Goal: Task Accomplishment & Management: Complete application form

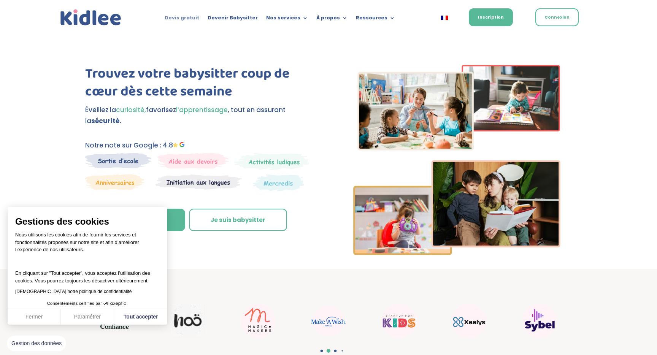
click at [188, 18] on link "Devis gratuit" at bounding box center [182, 19] width 35 height 8
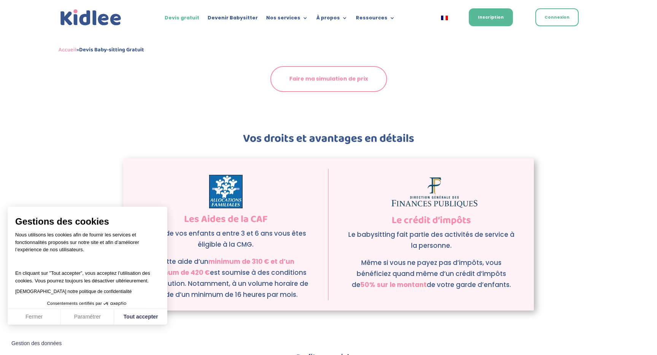
scroll to position [880, 0]
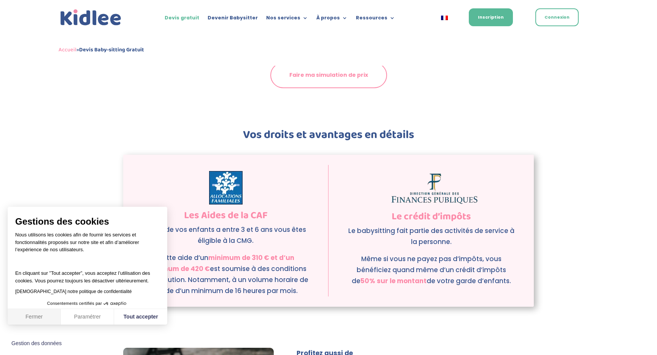
click at [47, 317] on button "Fermer" at bounding box center [34, 317] width 53 height 16
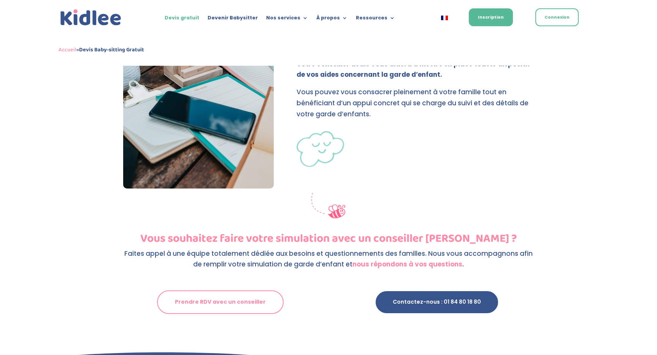
scroll to position [1353, 0]
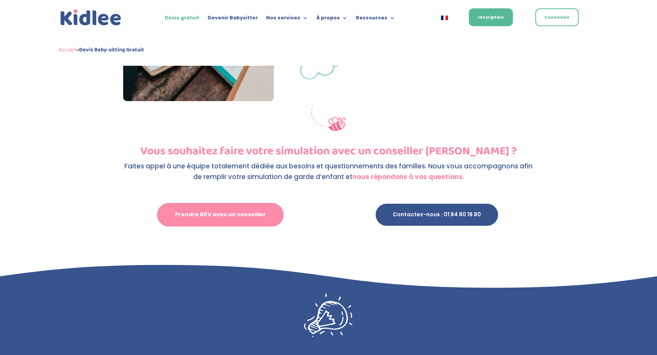
click at [202, 211] on link "Prendre RDV avec un conseiller" at bounding box center [220, 215] width 127 height 24
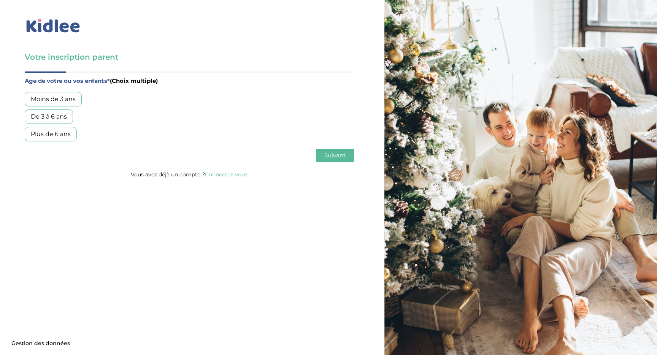
click at [53, 135] on div "Plus de 6 ans" at bounding box center [51, 134] width 52 height 14
click at [325, 158] on span "Suivant" at bounding box center [335, 155] width 21 height 7
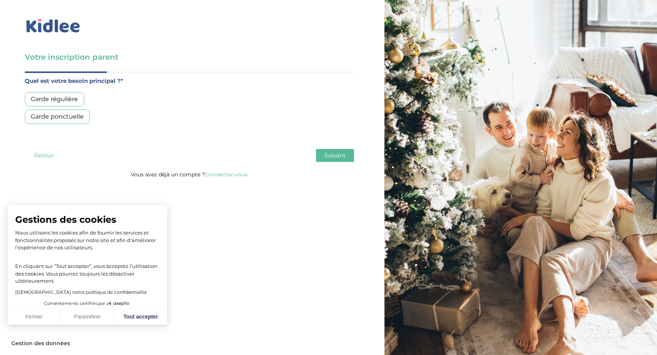
click at [73, 102] on div "Garde régulière" at bounding box center [54, 99] width 59 height 14
click at [44, 317] on button "Fermer" at bounding box center [34, 317] width 53 height 16
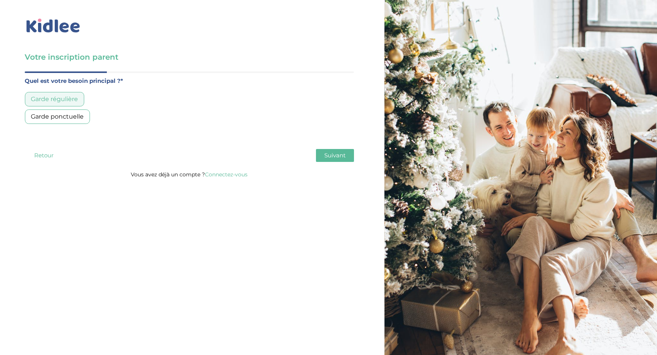
click at [352, 158] on button "Suivant" at bounding box center [335, 155] width 38 height 13
click at [77, 117] on div "Entre 30 et 50h/mois" at bounding box center [63, 117] width 76 height 14
click at [326, 156] on span "Suivant" at bounding box center [335, 155] width 21 height 7
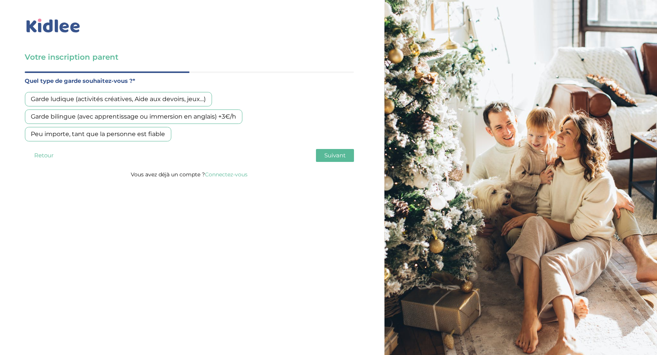
click at [141, 132] on div "Peu importe, tant que la personne est fiable" at bounding box center [98, 134] width 146 height 14
click at [337, 154] on span "Suivant" at bounding box center [335, 155] width 21 height 7
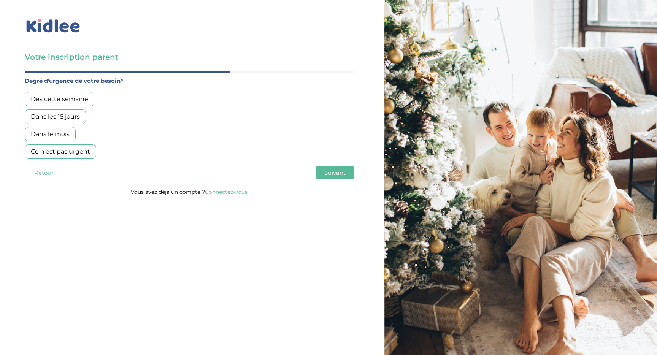
click at [78, 98] on div "Dès cette semaine" at bounding box center [60, 99] width 70 height 14
click at [68, 119] on div "Dans les 15 jours" at bounding box center [55, 117] width 61 height 14
click at [78, 104] on div "Dès cette semaine" at bounding box center [60, 99] width 70 height 14
click at [75, 123] on div "Dans les 15 jours" at bounding box center [55, 117] width 61 height 14
click at [335, 172] on span "Suivant" at bounding box center [335, 172] width 21 height 7
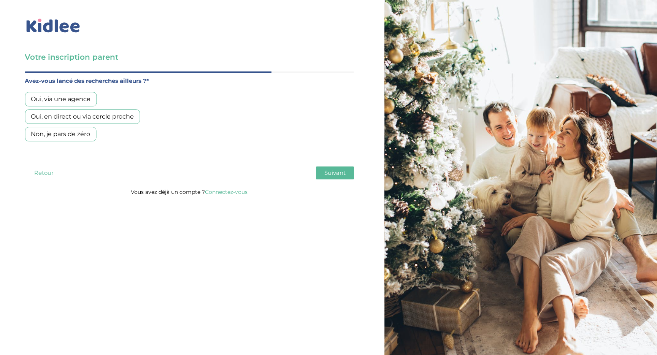
click at [65, 118] on div "Oui, en direct ou via cercle proche" at bounding box center [82, 117] width 115 height 14
click at [342, 177] on button "Suivant" at bounding box center [335, 173] width 38 height 13
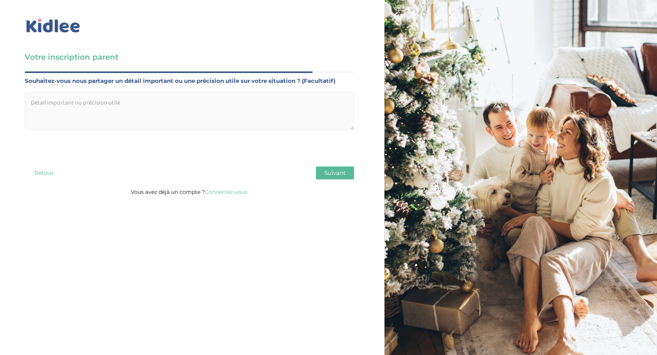
click at [139, 111] on textarea at bounding box center [189, 111] width 329 height 38
paste textarea "Bonjour, Nous recherchons pour toute l'année 2025-2026 une personne de confianc…"
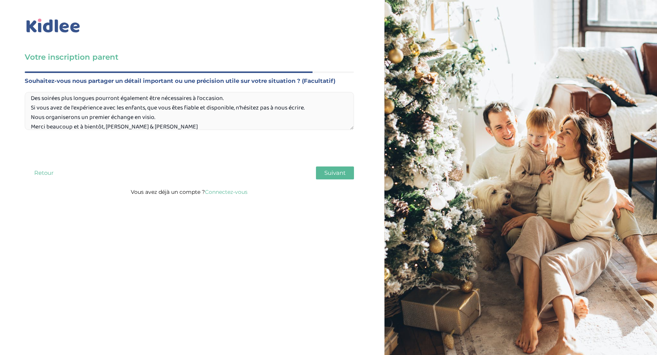
drag, startPoint x: 165, startPoint y: 122, endPoint x: 26, endPoint y: 111, distance: 140.0
click at [26, 111] on textarea "Bonjour, Nous recherchons pour toute l'année 2025-2026 une personne de confianc…" at bounding box center [189, 111] width 329 height 38
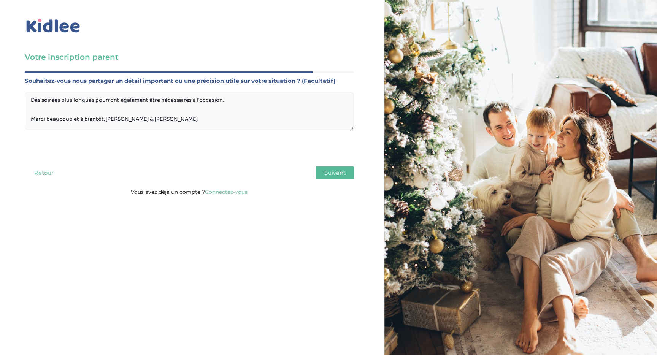
drag, startPoint x: 145, startPoint y: 122, endPoint x: 71, endPoint y: 123, distance: 73.4
click at [71, 123] on textarea "Bonjour, Nous recherchons pour toute l'année 2025-2026 une personne de confianc…" at bounding box center [189, 111] width 329 height 38
type textarea "Bonjour, Nous recherchons pour toute l'année 2025-2026 une personne de confianc…"
click at [338, 169] on button "Suivant" at bounding box center [335, 173] width 38 height 13
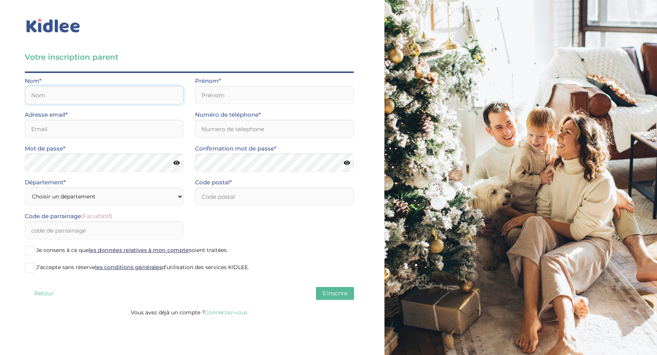
click at [121, 100] on input "text" at bounding box center [104, 95] width 159 height 18
type input "d'oiron"
type input "Charles"
type input "doironcharles@gmail.com"
type input "0613986250"
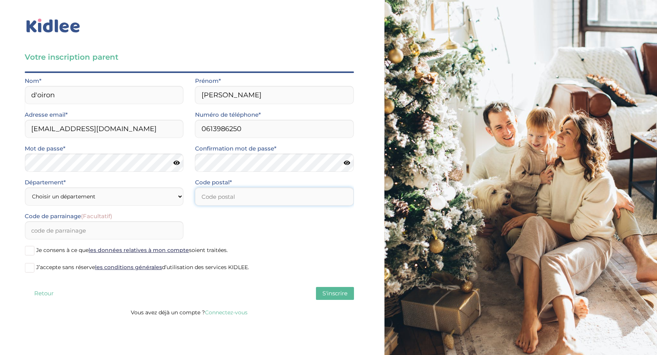
type input "93260"
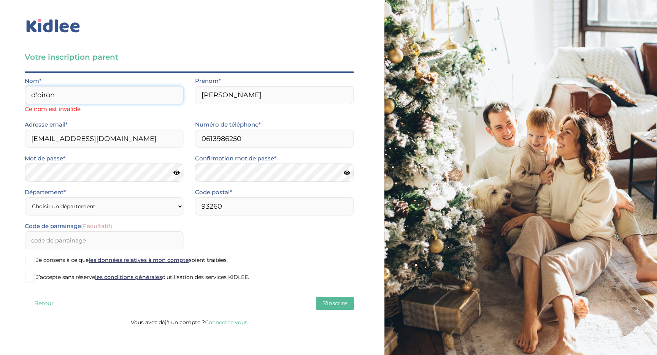
click at [36, 96] on input "d'oiron" at bounding box center [104, 95] width 159 height 18
type input "d oiron"
click at [212, 92] on input "Charles" at bounding box center [274, 95] width 159 height 18
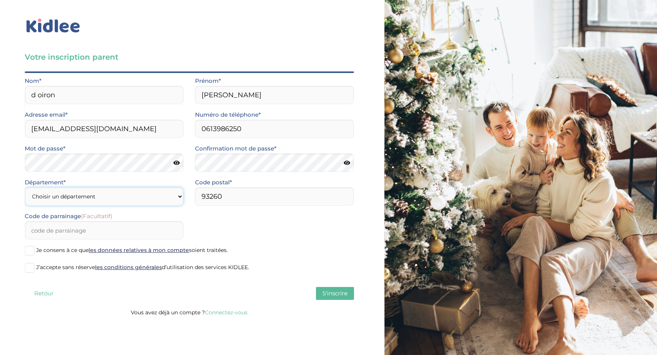
click at [42, 198] on select "Choisir un département Paris (75) Hauts-de-Seine (92) Yvelines (78) Val-de-Marn…" at bounding box center [104, 197] width 159 height 18
select select "75"
click at [25, 188] on select "Choisir un département Paris (75) Hauts-de-Seine (92) Yvelines (78) Val-de-Marn…" at bounding box center [104, 197] width 159 height 18
click at [30, 249] on span at bounding box center [30, 251] width 10 height 10
click at [0, 0] on input "Je consens à ce que les données relatives à mon compte soient traitées." at bounding box center [0, 0] width 0 height 0
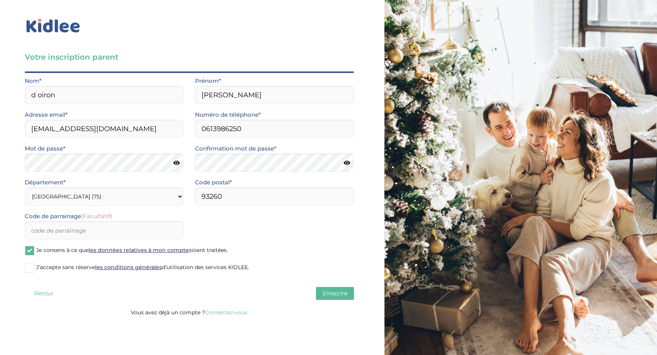
click at [31, 268] on span at bounding box center [30, 268] width 10 height 10
click at [0, 0] on input "J’accepte sans réserve les conditions générales d’utilisation des services KIDL…" at bounding box center [0, 0] width 0 height 0
click at [334, 290] on span "S'inscrire" at bounding box center [335, 293] width 25 height 7
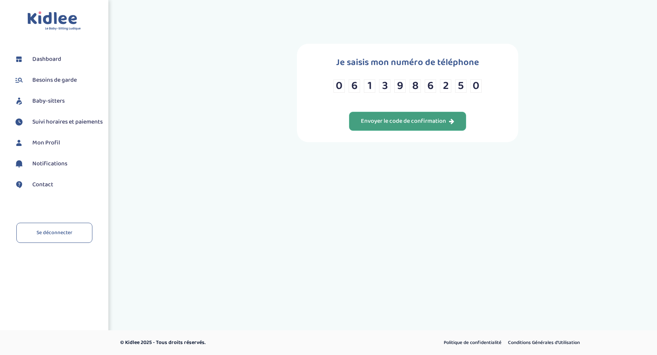
click at [401, 122] on div "Envoyer le code de confirmation" at bounding box center [408, 121] width 94 height 9
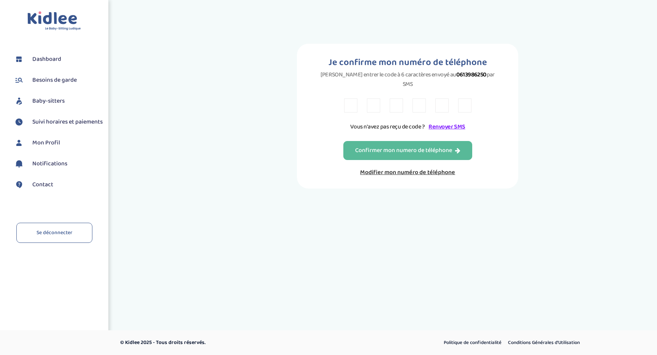
click at [350, 99] on input "text" at bounding box center [350, 106] width 13 height 14
type input "V"
type input "Y"
type input "V"
type input "D"
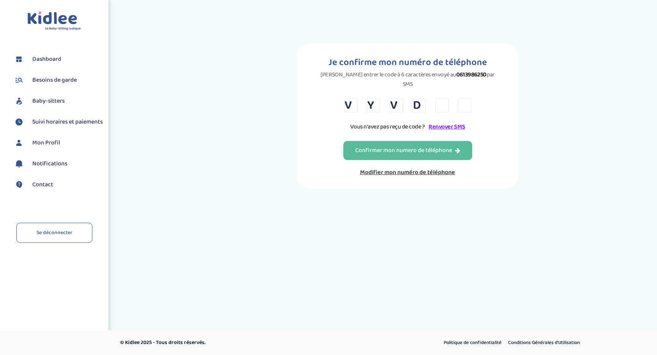
type input "E"
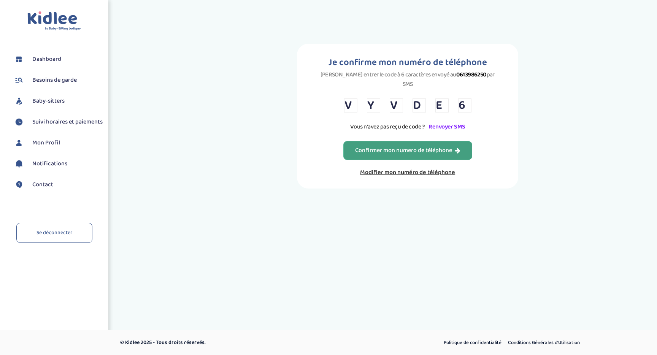
type input "6"
click at [392, 146] on div "Confirmer mon numero de téléphone" at bounding box center [407, 150] width 105 height 9
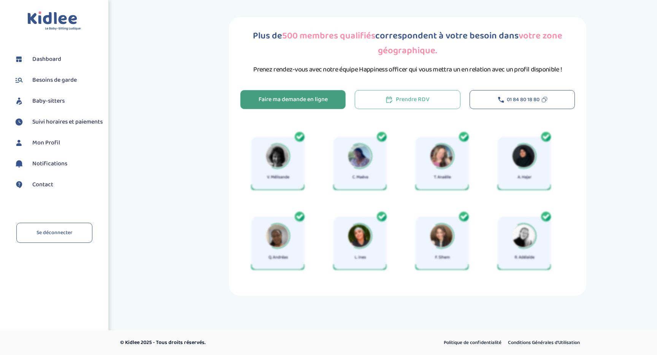
click at [327, 99] on div "Faire ma demande en ligne" at bounding box center [293, 99] width 69 height 9
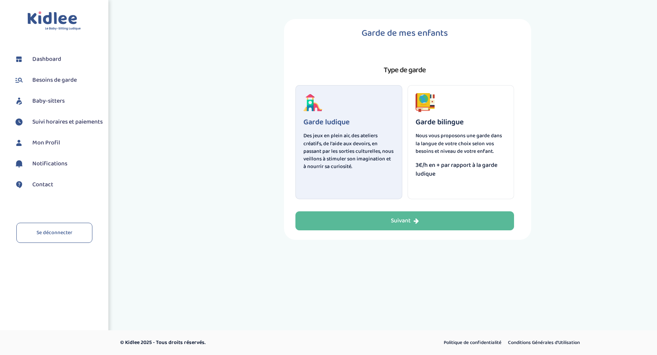
click at [329, 111] on div "Garde ludique Des jeux en plein air, des ateliers créatifs, de l'aide aux devoi…" at bounding box center [349, 142] width 107 height 114
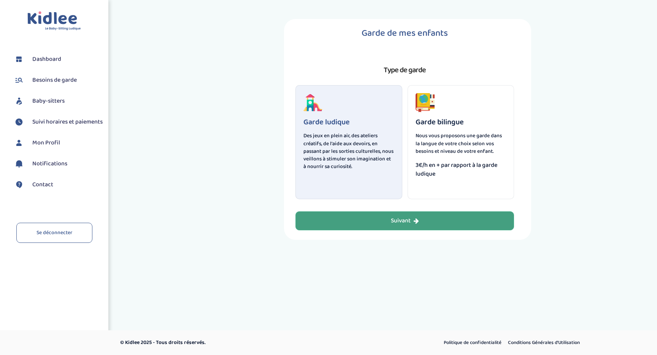
click at [378, 222] on button "Suivant" at bounding box center [405, 221] width 219 height 19
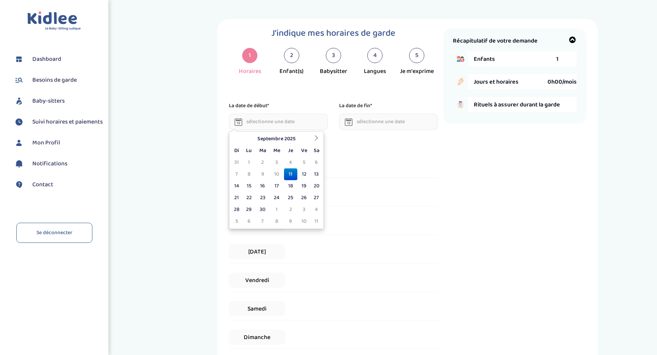
click at [271, 123] on input "text" at bounding box center [278, 122] width 99 height 16
click at [239, 182] on td "14" at bounding box center [236, 186] width 11 height 12
type input "14-09-2025"
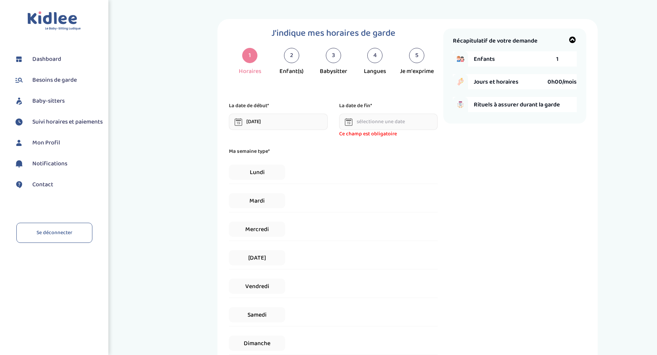
click at [368, 120] on input "text" at bounding box center [388, 122] width 99 height 16
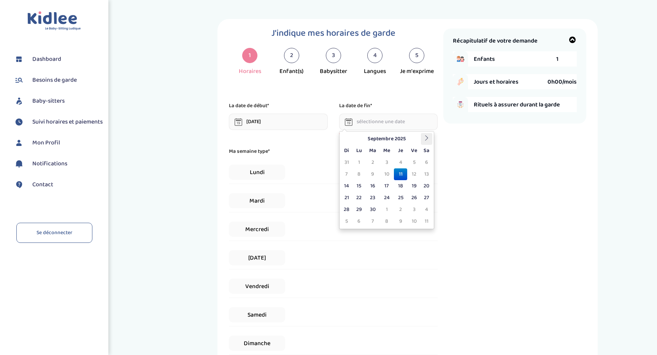
click at [429, 138] on icon at bounding box center [426, 137] width 5 height 5
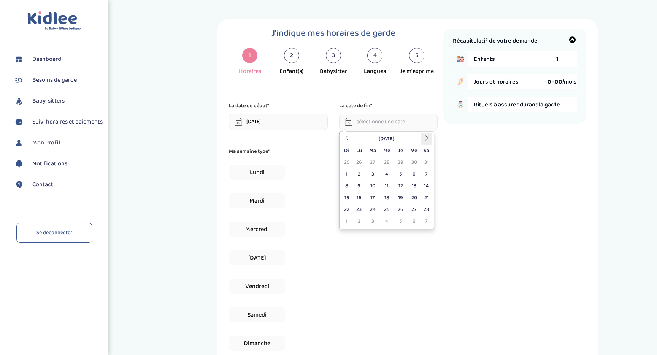
click at [429, 138] on icon at bounding box center [426, 137] width 5 height 5
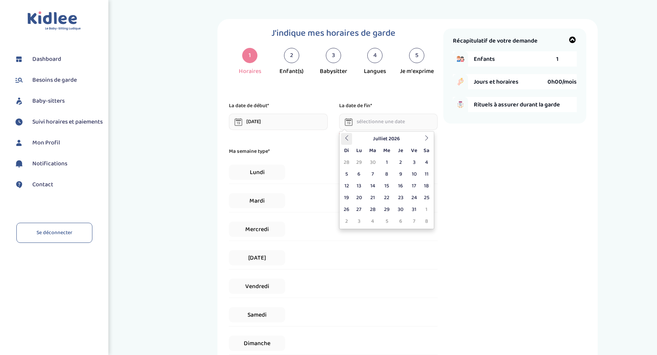
click at [349, 141] on th at bounding box center [346, 139] width 11 height 12
click at [372, 206] on td "30" at bounding box center [373, 210] width 14 height 12
type input "30-06-2026"
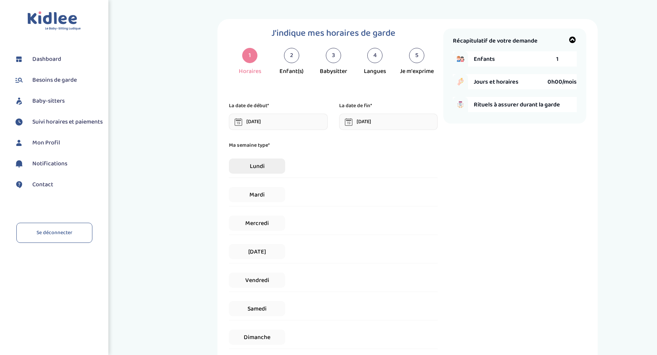
click at [271, 169] on span "Lundi" at bounding box center [257, 166] width 56 height 15
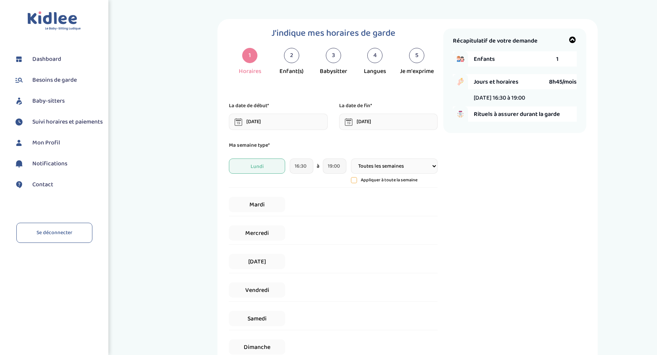
click at [354, 181] on icon at bounding box center [354, 180] width 2 height 1
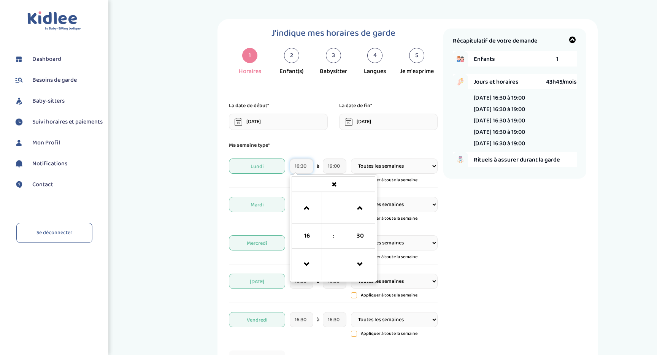
click at [305, 168] on input "16:30" at bounding box center [301, 166] width 23 height 15
click at [311, 203] on span at bounding box center [307, 208] width 21 height 21
type input "17:30"
click at [331, 168] on input "19:00" at bounding box center [334, 166] width 23 height 15
click at [390, 204] on span at bounding box center [393, 208] width 21 height 21
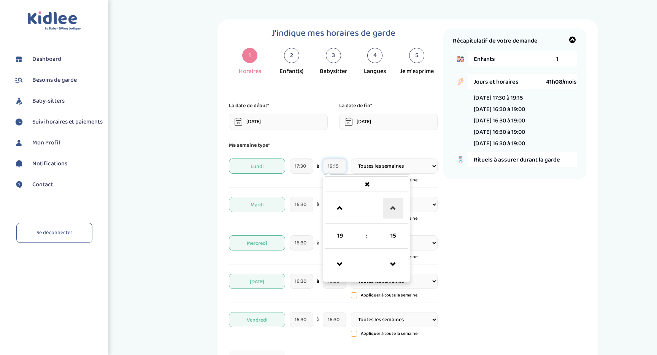
click at [390, 204] on span at bounding box center [393, 208] width 21 height 21
type input "19:30"
click at [299, 207] on input "16:30" at bounding box center [301, 204] width 23 height 15
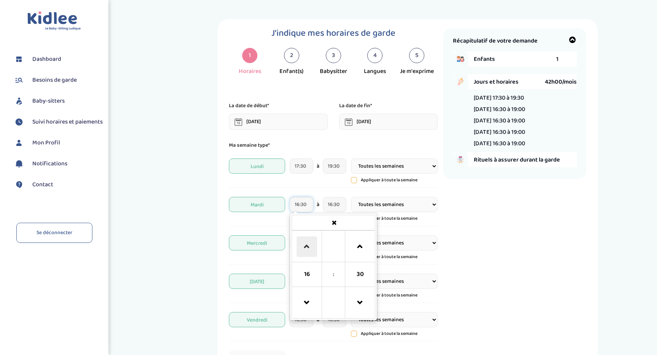
click at [305, 239] on span at bounding box center [307, 247] width 21 height 21
click at [356, 309] on span at bounding box center [360, 303] width 21 height 21
type input "18:00"
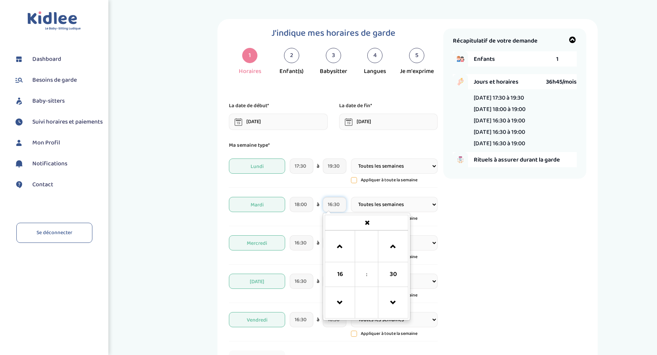
click at [334, 205] on input "16:30" at bounding box center [334, 204] width 23 height 15
click at [337, 245] on span at bounding box center [340, 247] width 21 height 21
click at [342, 246] on span at bounding box center [340, 247] width 21 height 21
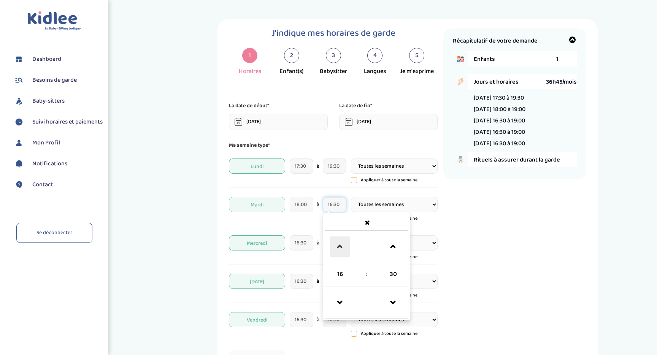
click at [342, 246] on span at bounding box center [340, 247] width 21 height 21
click at [341, 302] on span at bounding box center [340, 303] width 21 height 21
click at [341, 243] on span at bounding box center [340, 247] width 21 height 21
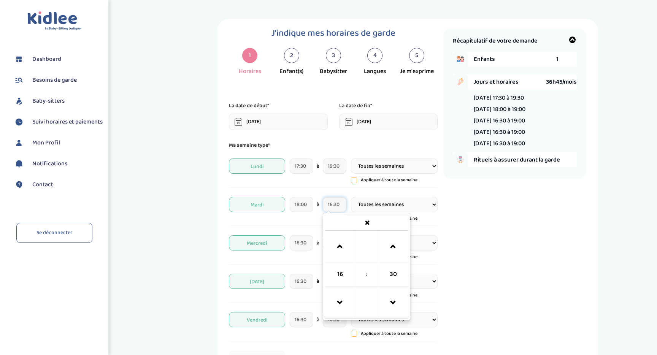
click at [334, 207] on input "16:30" at bounding box center [334, 204] width 23 height 15
click at [371, 224] on span at bounding box center [367, 222] width 83 height 13
click at [338, 202] on input "16:30" at bounding box center [334, 204] width 23 height 15
click at [341, 243] on span at bounding box center [340, 247] width 21 height 21
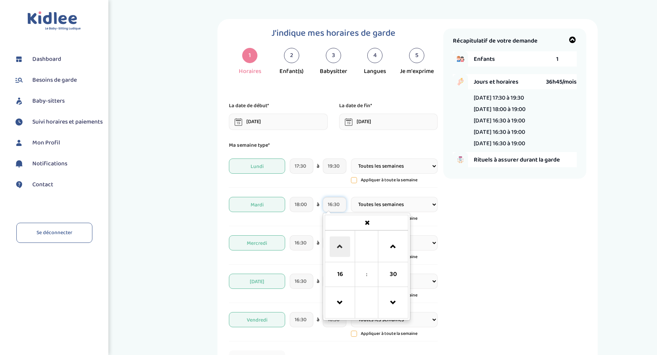
click at [341, 243] on span at bounding box center [340, 247] width 21 height 21
type input "19:30"
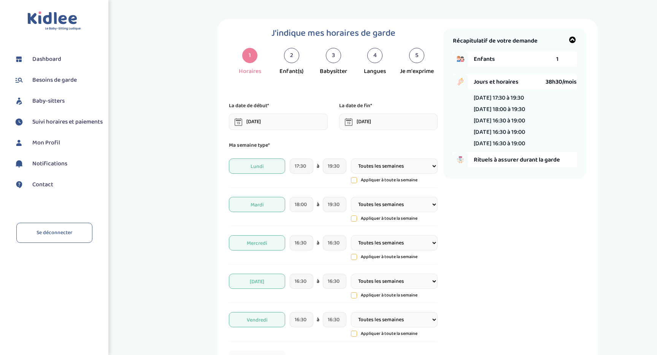
click at [214, 220] on div "J'indique mes horaires de garde 1 Horaires 2 Enfant(s) 3 Babysitter 4 Langues 5…" at bounding box center [408, 248] width 488 height 458
click at [301, 246] on input "16:30" at bounding box center [301, 243] width 23 height 15
type input "09:00"
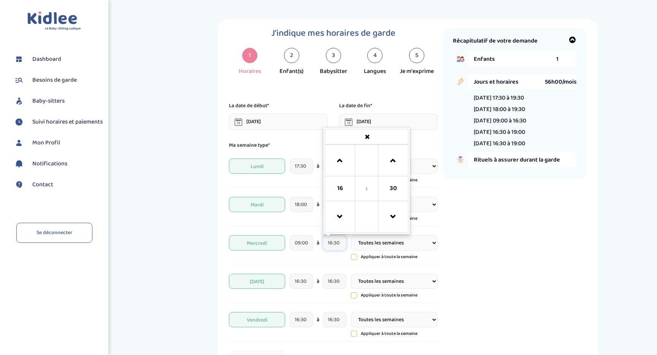
click at [333, 245] on input "16:30" at bounding box center [334, 243] width 23 height 15
type input "13:30"
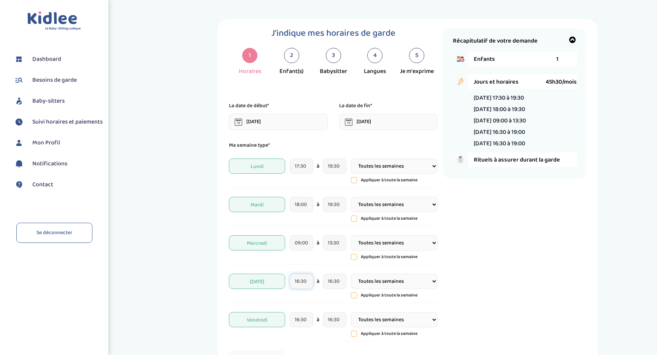
click at [302, 281] on input "16:30" at bounding box center [301, 281] width 23 height 15
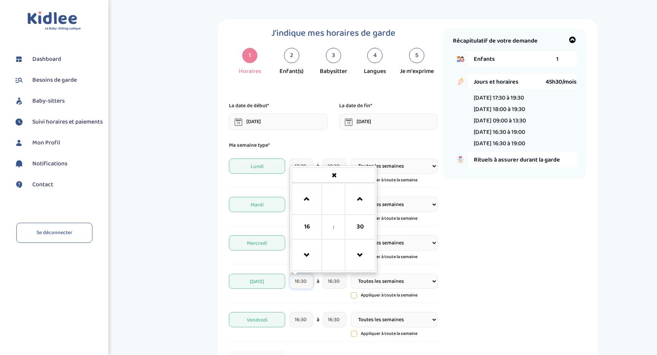
click at [302, 281] on input "16:30" at bounding box center [301, 281] width 23 height 15
click at [303, 164] on input "17:30" at bounding box center [301, 166] width 23 height 15
click at [301, 283] on input "16:30" at bounding box center [301, 281] width 23 height 15
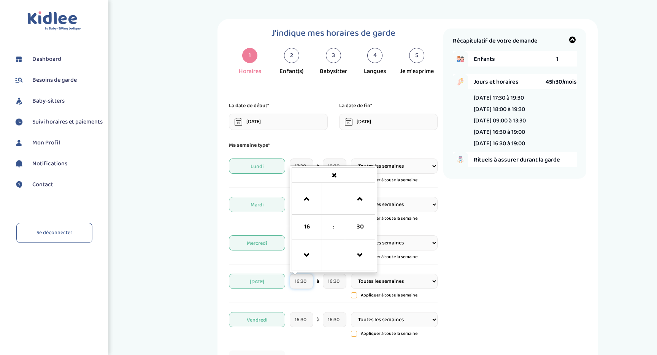
click at [301, 283] on input "16:30" at bounding box center [301, 281] width 23 height 15
paste input "7"
type input "17:30"
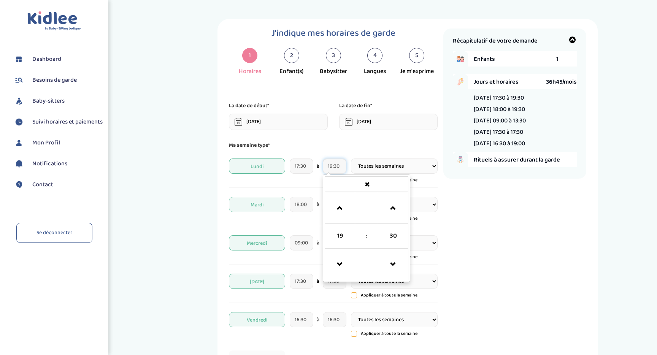
click at [334, 161] on input "19:30" at bounding box center [334, 166] width 23 height 15
click at [329, 284] on input "17:30" at bounding box center [334, 281] width 23 height 15
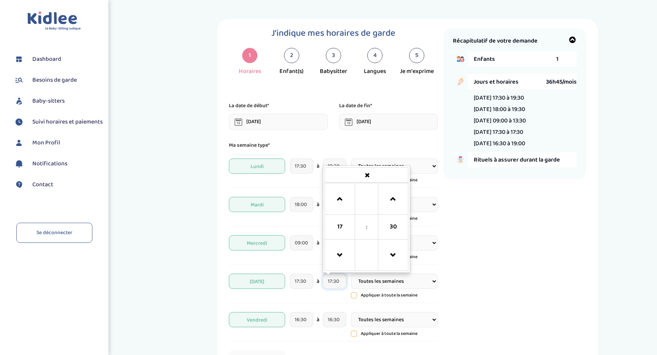
click at [329, 284] on input "17:30" at bounding box center [334, 281] width 23 height 15
paste input "9"
type input "19:30"
click at [297, 201] on input "18:00" at bounding box center [301, 204] width 23 height 15
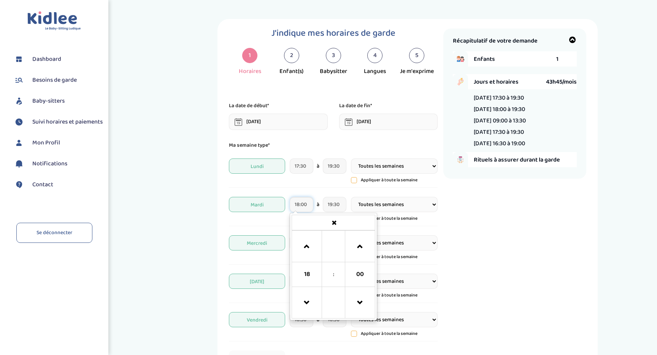
click at [297, 201] on input "18:00" at bounding box center [301, 204] width 23 height 15
click at [302, 326] on input "16:30" at bounding box center [301, 319] width 23 height 15
click at [301, 321] on input "16:30" at bounding box center [301, 319] width 23 height 15
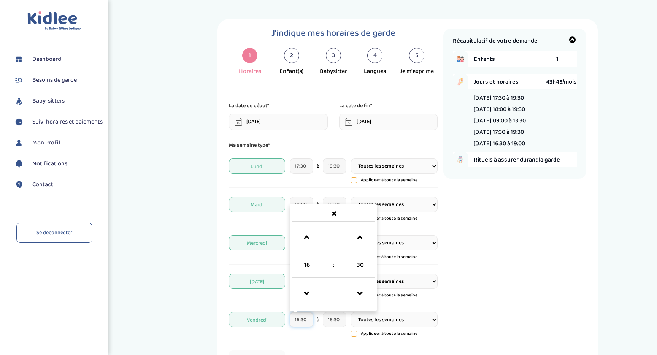
click at [301, 321] on input "16:30" at bounding box center [301, 319] width 23 height 15
paste input "8:0"
type input "18:00"
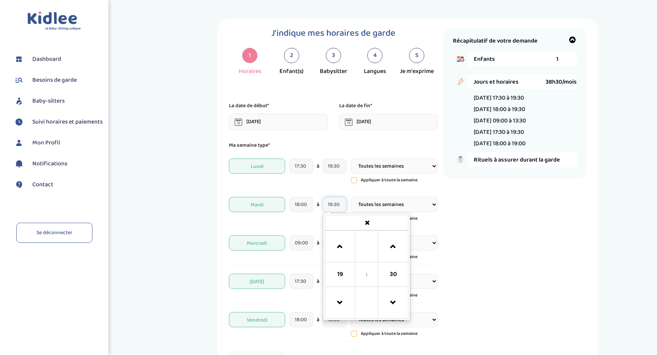
click at [332, 202] on input "19:30" at bounding box center [334, 204] width 23 height 15
click at [335, 328] on input "16:30" at bounding box center [334, 319] width 23 height 15
click at [337, 316] on input "16:30" at bounding box center [334, 319] width 23 height 15
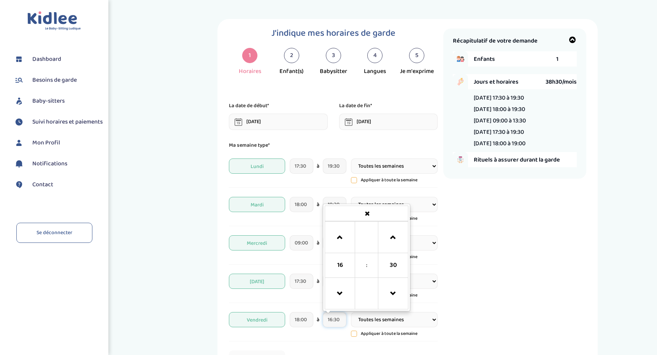
click at [337, 316] on input "16:30" at bounding box center [334, 319] width 23 height 15
paste input "9"
type input "19:30"
click at [476, 291] on div "Récapitulatif de votre demande Enfants 1 Jours et horaires 38h30/mois Lundi 17:…" at bounding box center [515, 248] width 143 height 439
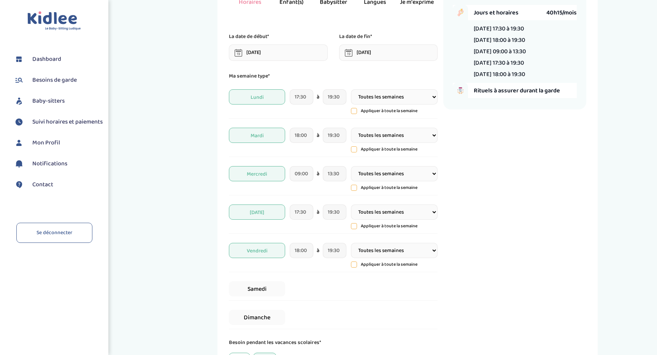
scroll to position [118, 0]
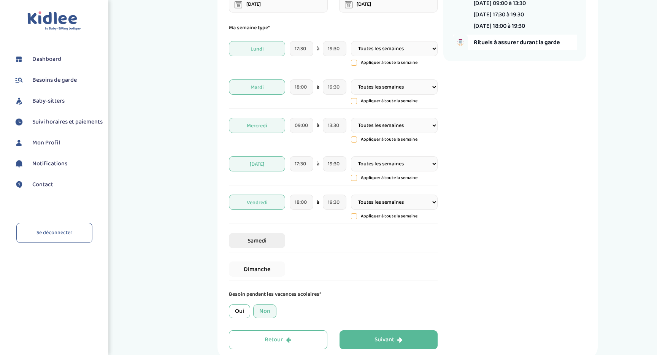
click at [280, 243] on span "Samedi" at bounding box center [257, 240] width 56 height 15
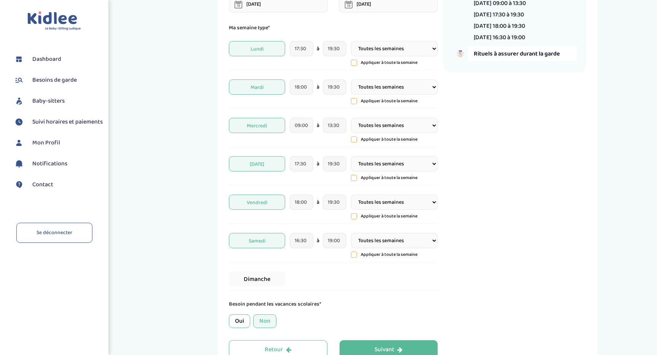
click at [366, 245] on select "Toutes les semaines Toutes les 2 semaines Tous les mois" at bounding box center [394, 240] width 87 height 15
click at [263, 240] on span "Samedi" at bounding box center [257, 240] width 56 height 15
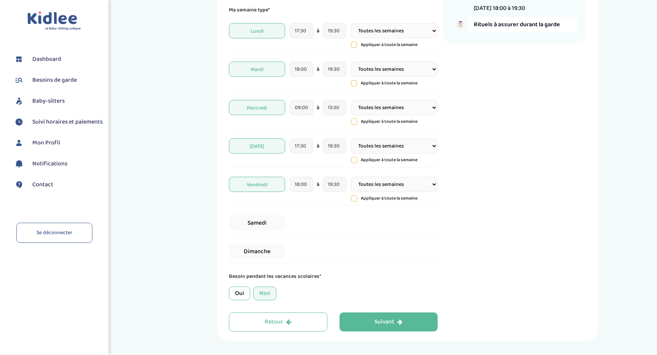
scroll to position [160, 0]
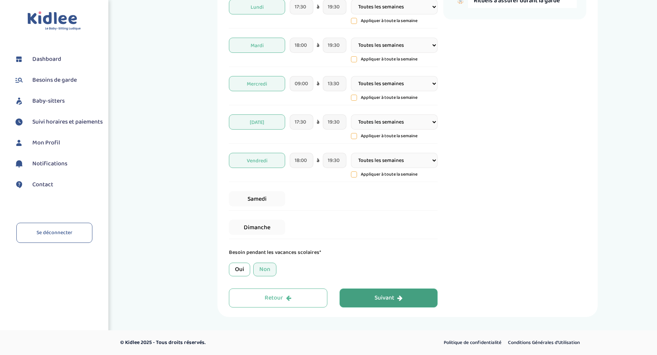
click at [373, 301] on button "Suivant" at bounding box center [389, 298] width 99 height 19
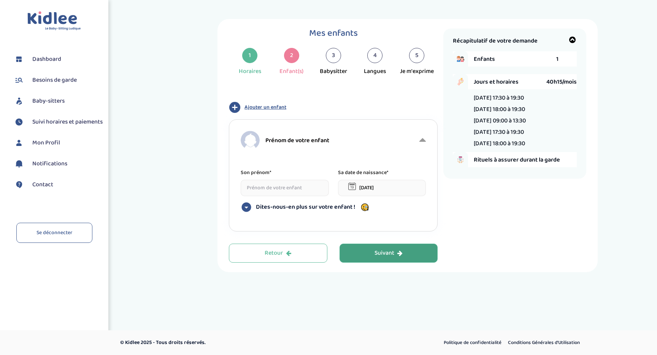
scroll to position [0, 0]
click at [279, 178] on div "Son prénom*" at bounding box center [285, 183] width 88 height 28
click at [278, 185] on input at bounding box center [285, 188] width 88 height 16
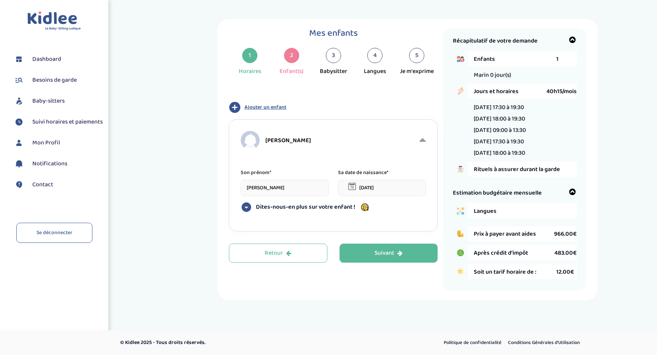
type input "Marin"
click at [352, 189] on icon at bounding box center [353, 187] width 8 height 8
click at [361, 188] on input "11-09-2025" at bounding box center [382, 188] width 88 height 16
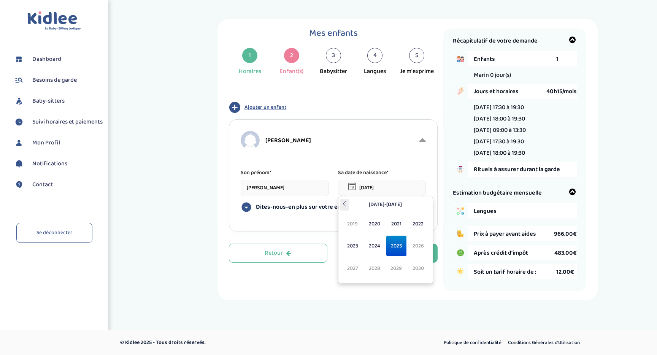
click at [345, 202] on icon at bounding box center [344, 203] width 5 height 5
click at [424, 205] on icon at bounding box center [426, 203] width 5 height 5
click at [417, 245] on span "2016" at bounding box center [418, 246] width 20 height 21
click at [353, 267] on span "Sep" at bounding box center [353, 268] width 20 height 21
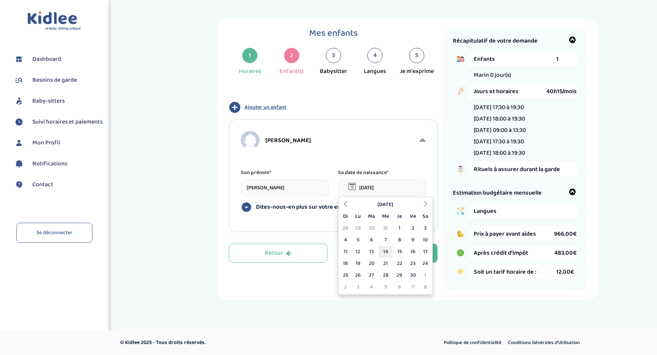
click at [384, 252] on td "14" at bounding box center [386, 252] width 14 height 12
type input "14-09-2016"
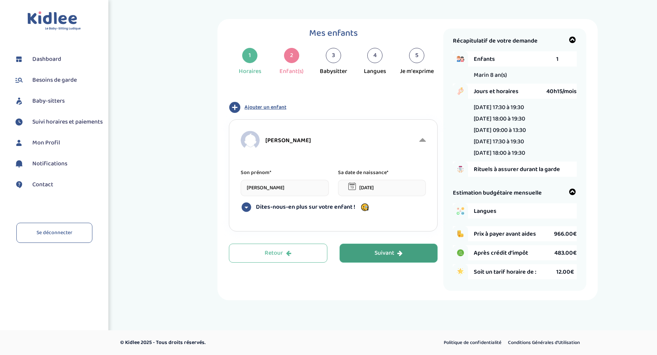
click at [381, 256] on div "Suivant" at bounding box center [389, 253] width 28 height 9
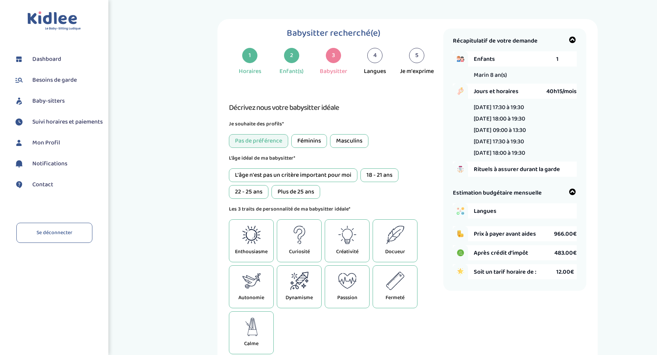
click at [303, 142] on div "Féminins" at bounding box center [309, 141] width 36 height 14
click at [252, 139] on div "Pas de préférence" at bounding box center [258, 141] width 59 height 14
click at [385, 175] on div "18 - 21 ans" at bounding box center [380, 176] width 38 height 14
click at [253, 192] on div "22 - 25 ans" at bounding box center [249, 192] width 40 height 14
click at [290, 191] on div "Plus de 25 ans" at bounding box center [296, 192] width 49 height 14
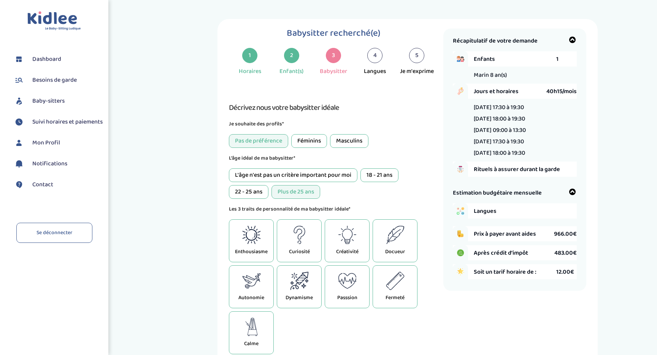
click at [256, 193] on div "22 - 25 ans" at bounding box center [249, 192] width 40 height 14
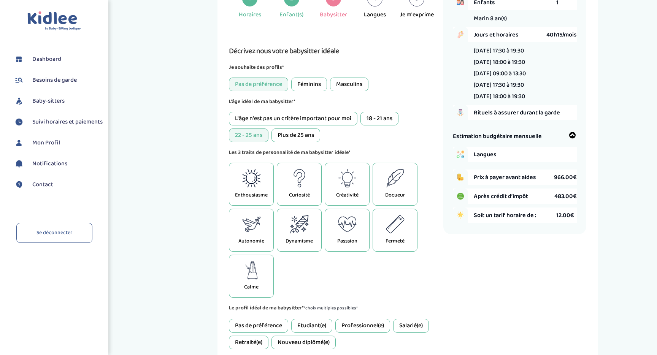
scroll to position [64, 0]
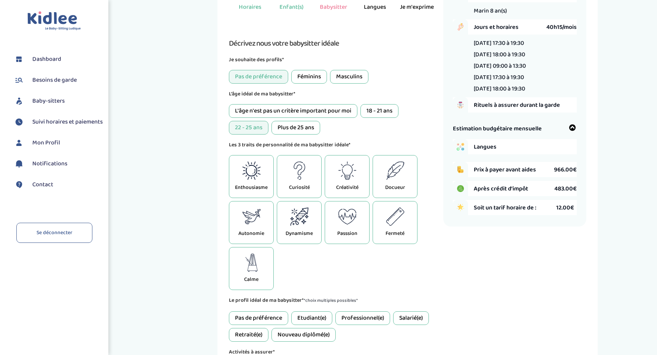
click at [264, 261] on div "Calme" at bounding box center [251, 268] width 45 height 43
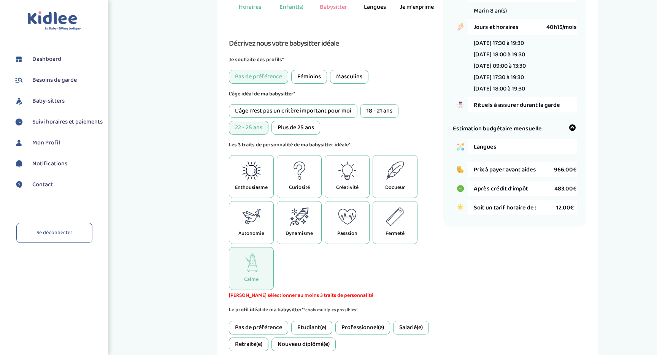
click at [404, 226] on icon at bounding box center [395, 217] width 19 height 18
click at [264, 181] on div "Enthousiasme" at bounding box center [251, 176] width 45 height 43
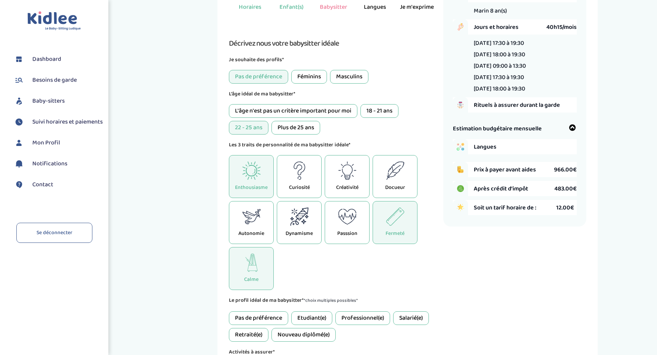
click at [297, 179] on icon at bounding box center [299, 171] width 19 height 18
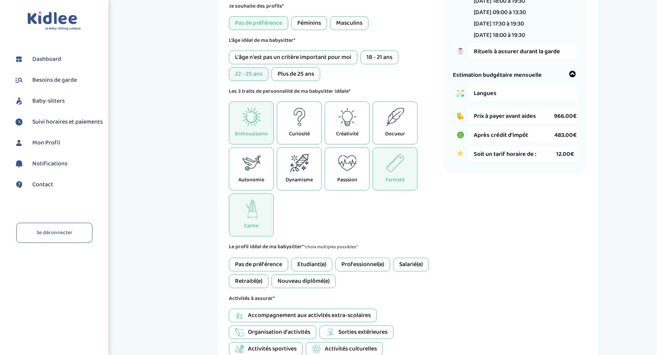
scroll to position [165, 0]
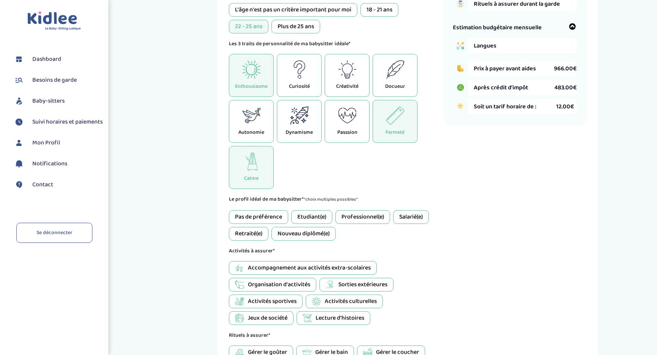
click at [344, 269] on span "Accompagnement aux activités extra-scolaires" at bounding box center [309, 268] width 123 height 9
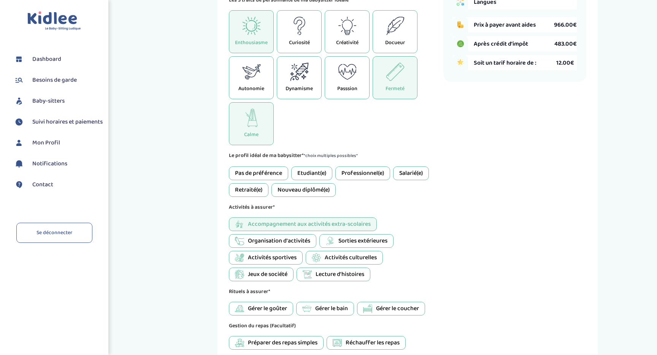
scroll to position [215, 0]
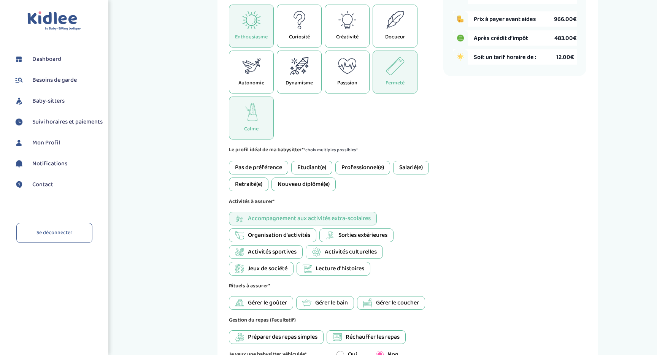
click at [293, 237] on span "Organisation d'activités" at bounding box center [279, 235] width 62 height 9
click at [317, 267] on span "Lecture d'histoires" at bounding box center [340, 268] width 49 height 9
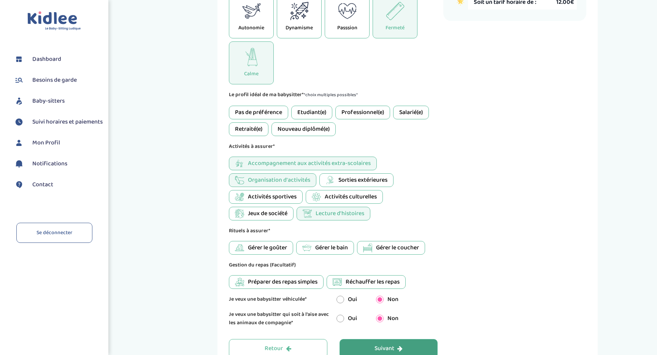
scroll to position [280, 0]
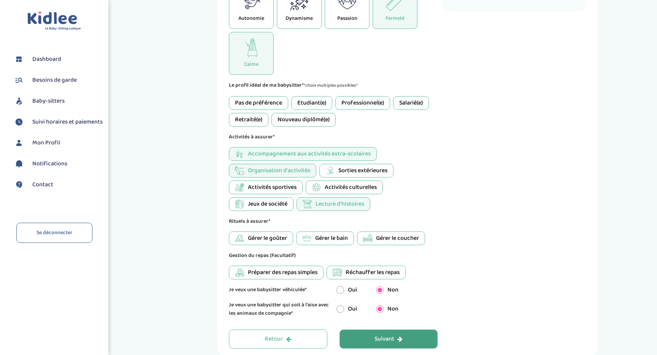
click at [273, 239] on span "Gérer le goûter" at bounding box center [267, 238] width 39 height 9
click at [318, 241] on span "Gérer le bain" at bounding box center [331, 238] width 33 height 9
click at [372, 239] on icon at bounding box center [367, 238] width 9 height 9
click at [301, 275] on span "Préparer des repas simples" at bounding box center [283, 272] width 70 height 9
click at [379, 340] on div "Suivant" at bounding box center [389, 339] width 28 height 9
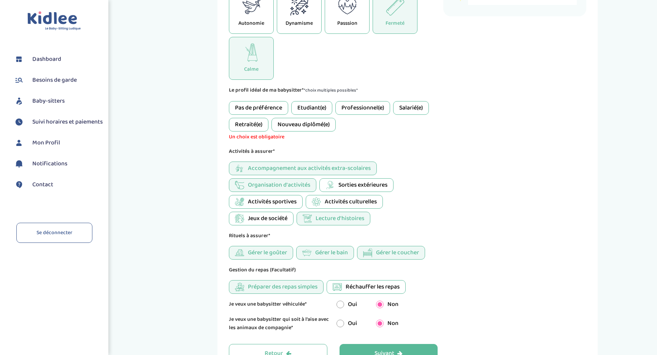
scroll to position [270, 0]
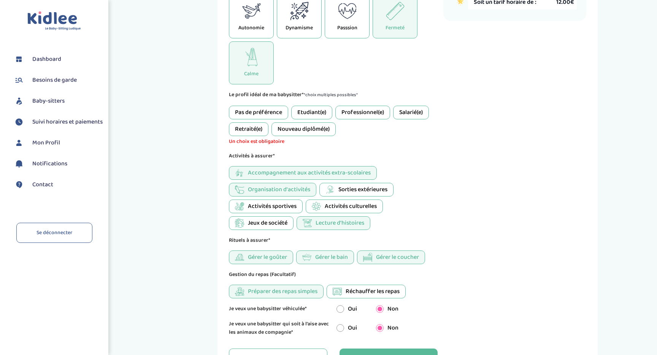
click at [258, 112] on div "Pas de préférence" at bounding box center [258, 113] width 59 height 14
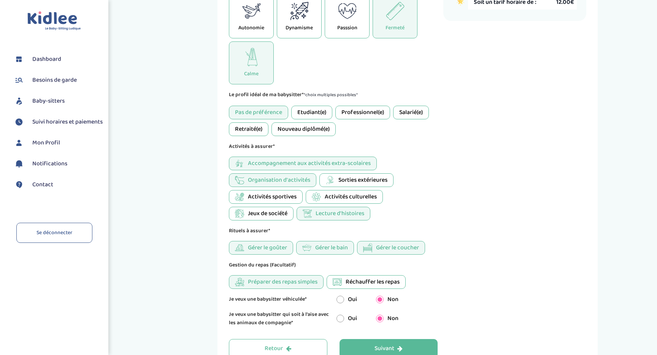
scroll to position [322, 0]
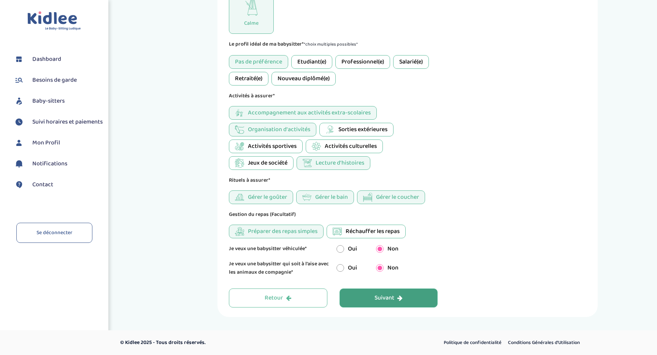
click at [363, 298] on button "Suivant" at bounding box center [389, 298] width 99 height 19
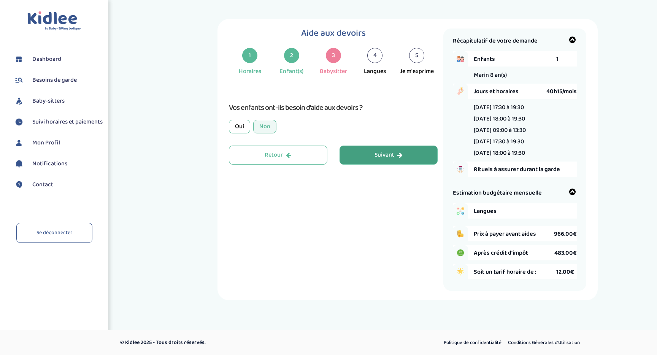
click at [369, 157] on button "Suivant" at bounding box center [389, 155] width 99 height 19
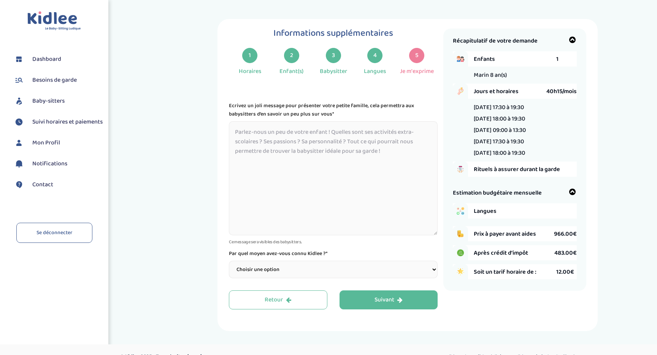
click at [344, 153] on textarea at bounding box center [333, 178] width 209 height 114
click at [321, 271] on select "Choisir une option Bouche à Oreille Google Plateforme Gens de confiance Faceboo…" at bounding box center [333, 270] width 209 height 18
select select "1"
click at [229, 262] on select "Choisir une option Bouche à Oreille Google Plateforme Gens de confiance Faceboo…" at bounding box center [333, 270] width 209 height 18
click at [373, 301] on button "Suivant" at bounding box center [389, 300] width 99 height 19
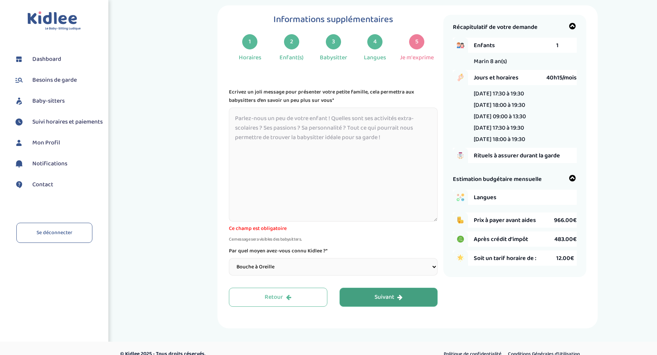
scroll to position [15, 0]
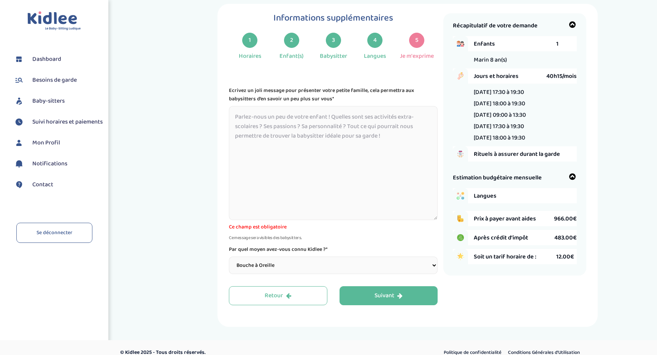
click at [323, 144] on textarea at bounding box center [333, 163] width 209 height 114
paste textarea "19:30"
type textarea "19:30"
paste textarea "Bonjour, Nous recherchons pour toute l'année 2025-2026 une personne de confianc…"
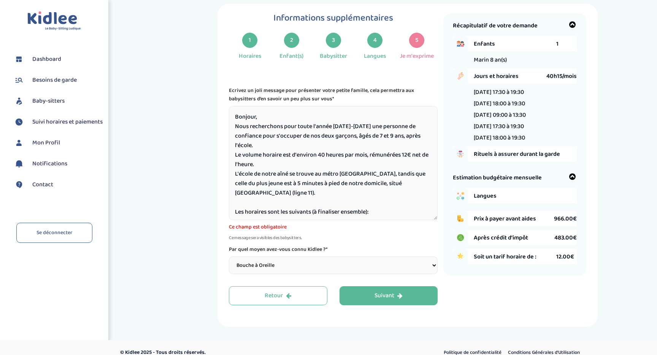
scroll to position [125, 0]
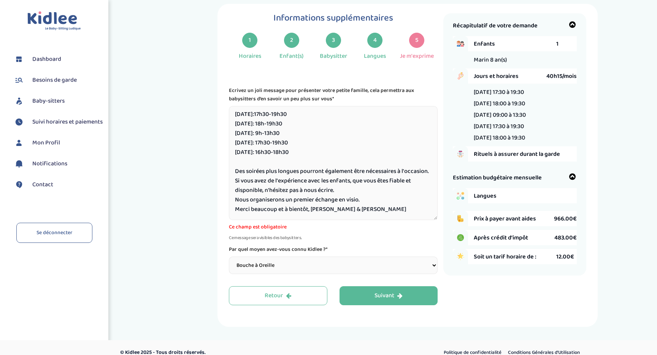
drag, startPoint x: 363, startPoint y: 205, endPoint x: 226, endPoint y: 185, distance: 138.1
click at [226, 185] on div "Informations supplémentaires 1 Horaires 2 Enfant(s) 3 Babysitter 4 Langues 5 Je…" at bounding box center [408, 165] width 380 height 323
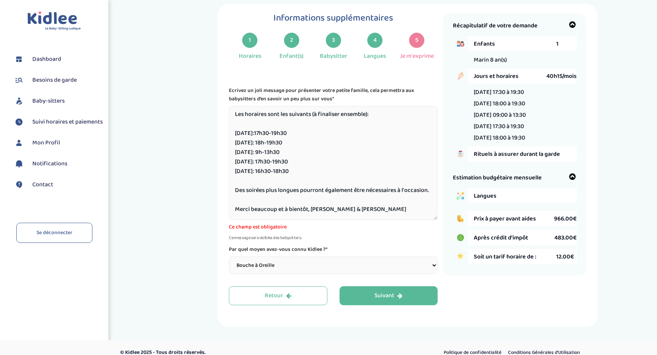
scroll to position [111, 0]
type textarea "Bonjour, Nous recherchons pour toute l'année 2025-2026 une personne de confianc…"
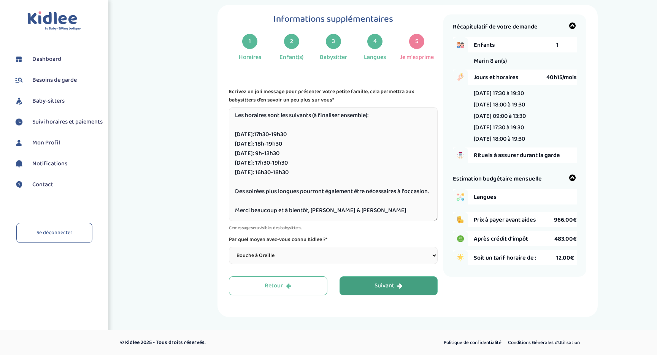
click at [360, 293] on button "Suivant" at bounding box center [389, 286] width 99 height 19
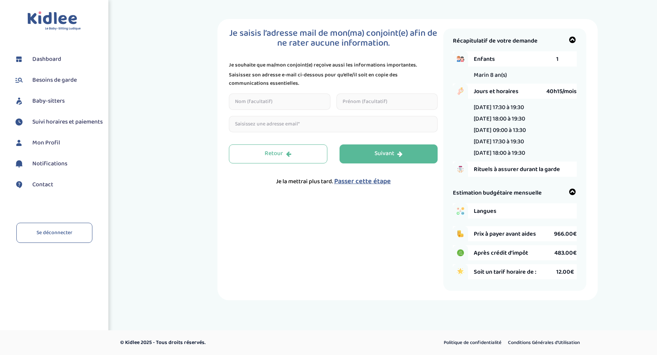
click at [292, 103] on input "text" at bounding box center [280, 102] width 102 height 16
click at [291, 108] on input "text" at bounding box center [280, 102] width 102 height 16
type input "Oudry"
type input "Elsa"
drag, startPoint x: 282, startPoint y: 126, endPoint x: 265, endPoint y: 126, distance: 16.7
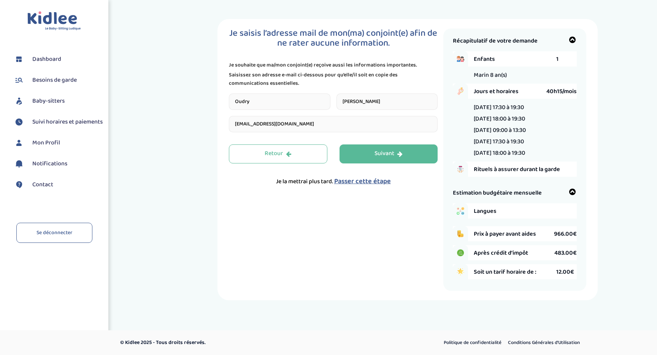
click at [265, 126] on input "elsaoudry@hotmail.com" at bounding box center [333, 124] width 209 height 16
type input "elsaoudry@gmail.com"
click at [373, 154] on button "Suivant" at bounding box center [389, 154] width 99 height 19
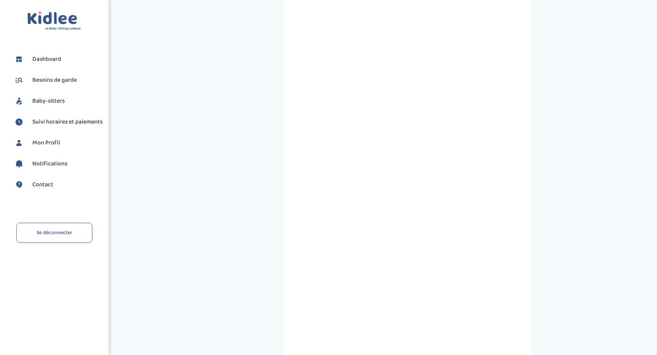
scroll to position [210, 0]
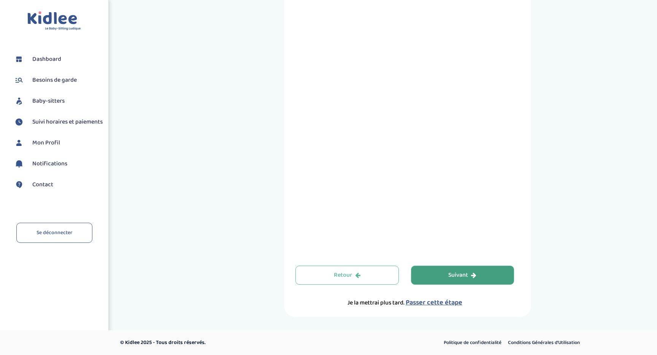
click at [444, 274] on button "Suivant" at bounding box center [462, 275] width 103 height 19
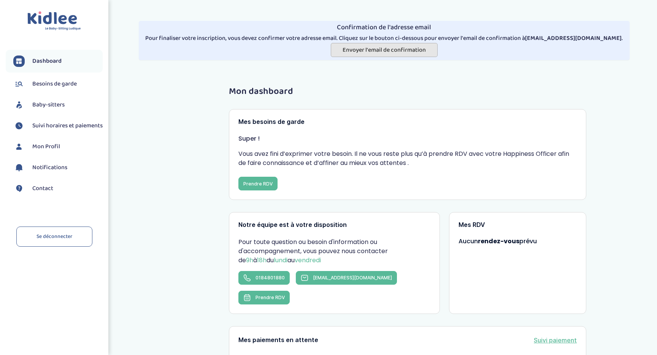
click at [392, 50] on span "Envoyer l'email de confirmation" at bounding box center [384, 50] width 83 height 10
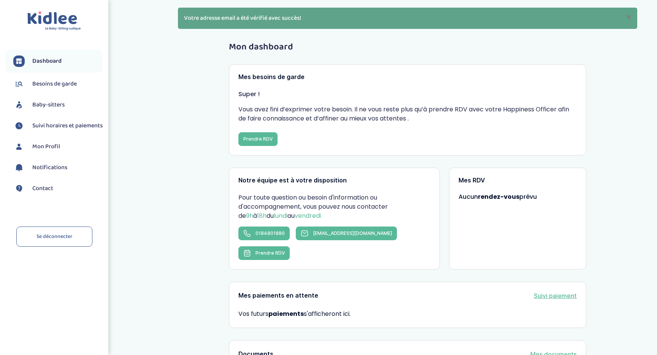
click at [52, 85] on span "Besoins de garde" at bounding box center [54, 84] width 45 height 9
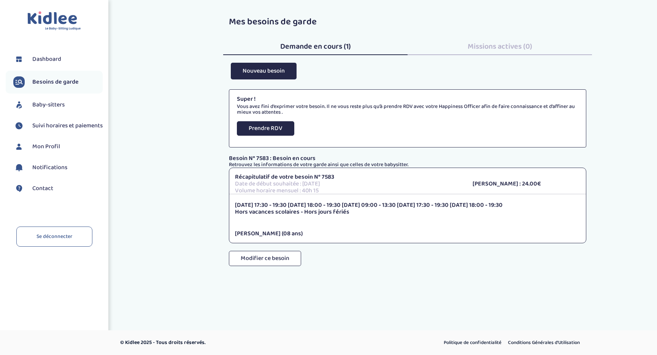
click at [46, 103] on span "Baby-sitters" at bounding box center [48, 104] width 32 height 9
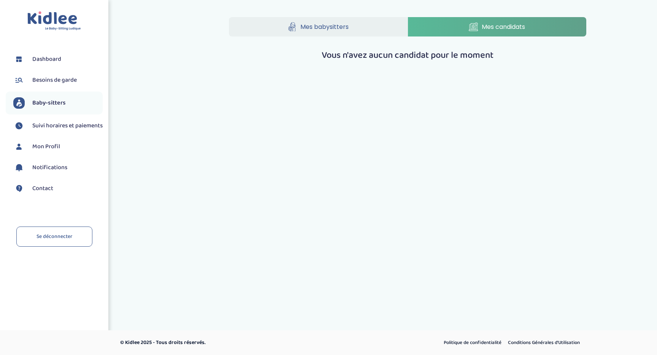
click at [43, 150] on span "Mon Profil" at bounding box center [46, 146] width 28 height 9
